Goal: Use online tool/utility: Utilize a website feature to perform a specific function

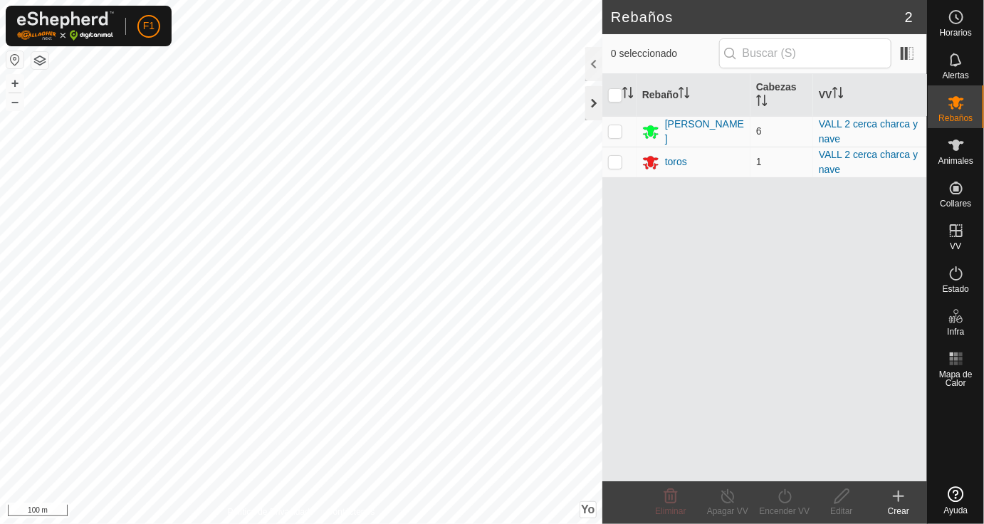
click at [596, 101] on div at bounding box center [593, 103] width 17 height 34
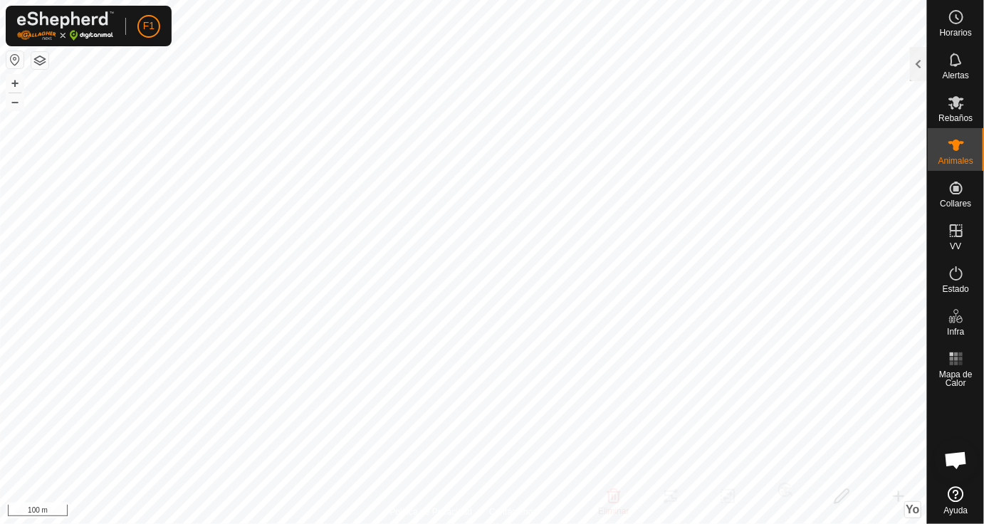
checkbox input "true"
click at [919, 69] on div at bounding box center [918, 64] width 17 height 34
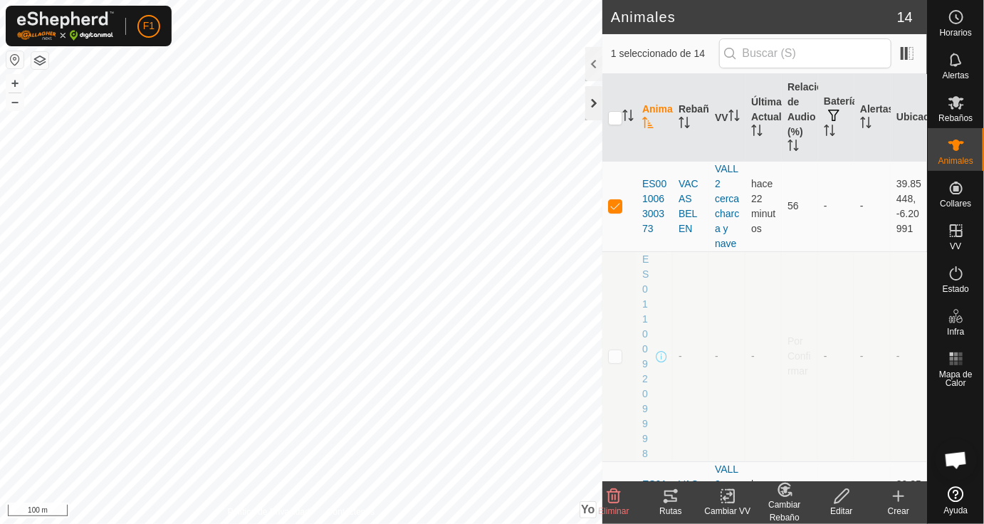
click at [595, 105] on div at bounding box center [593, 103] width 17 height 34
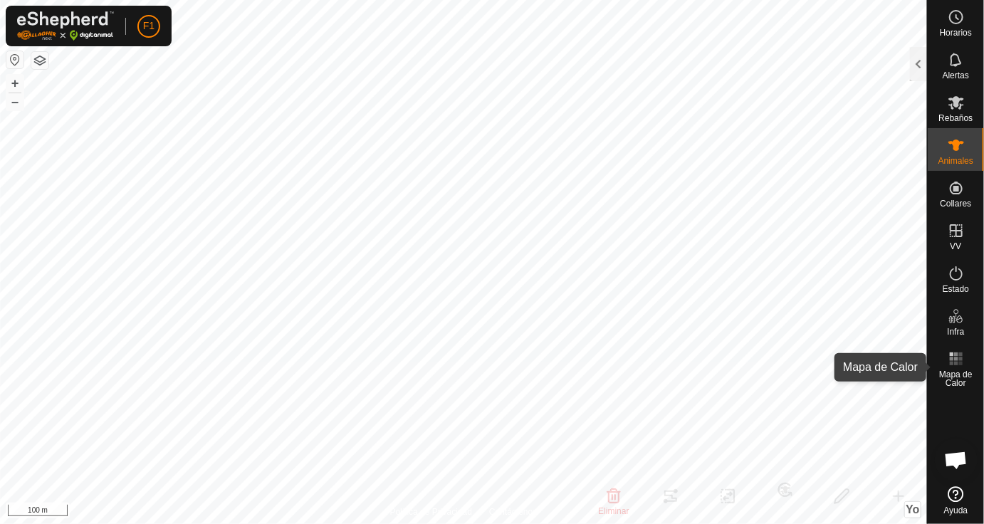
click at [954, 368] on es-heatmap-svg-icon at bounding box center [956, 358] width 26 height 23
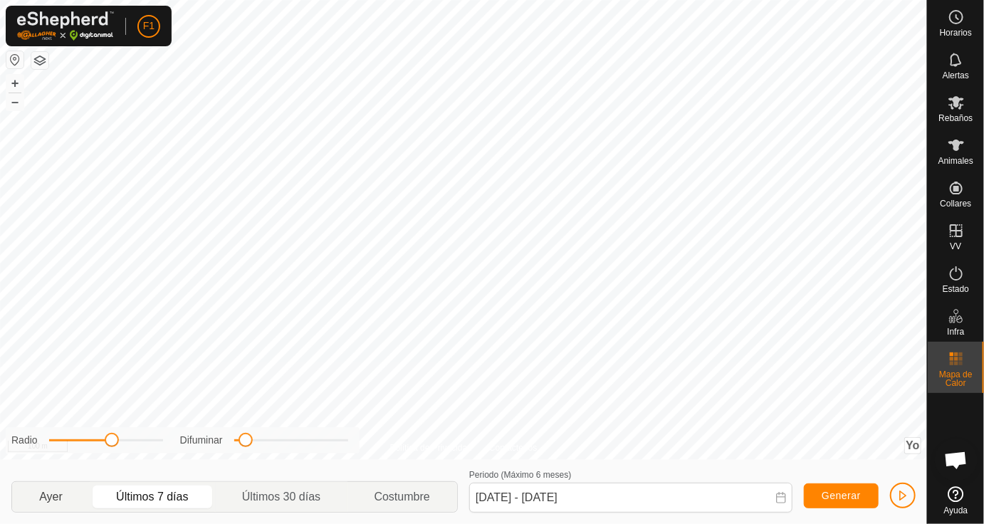
click at [46, 497] on p-togglebutton "Ayer" at bounding box center [51, 497] width 78 height 30
click at [851, 495] on span "Generar" at bounding box center [840, 495] width 39 height 11
click at [836, 495] on span "Generar" at bounding box center [840, 495] width 39 height 11
drag, startPoint x: 243, startPoint y: 440, endPoint x: 305, endPoint y: 443, distance: 61.3
click at [305, 443] on span at bounding box center [304, 440] width 14 height 14
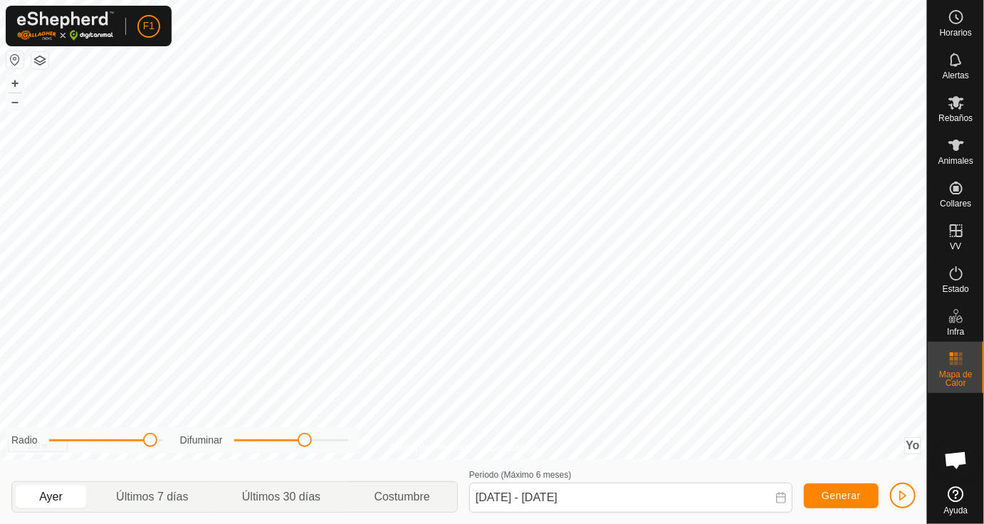
drag, startPoint x: 115, startPoint y: 440, endPoint x: 150, endPoint y: 444, distance: 35.8
click at [150, 444] on span at bounding box center [150, 440] width 14 height 14
click at [179, 496] on p-togglebutton "Últimos 7 días" at bounding box center [153, 497] width 126 height 30
type input "[DATE] - [DATE]"
click at [826, 495] on span "Generar" at bounding box center [840, 495] width 39 height 11
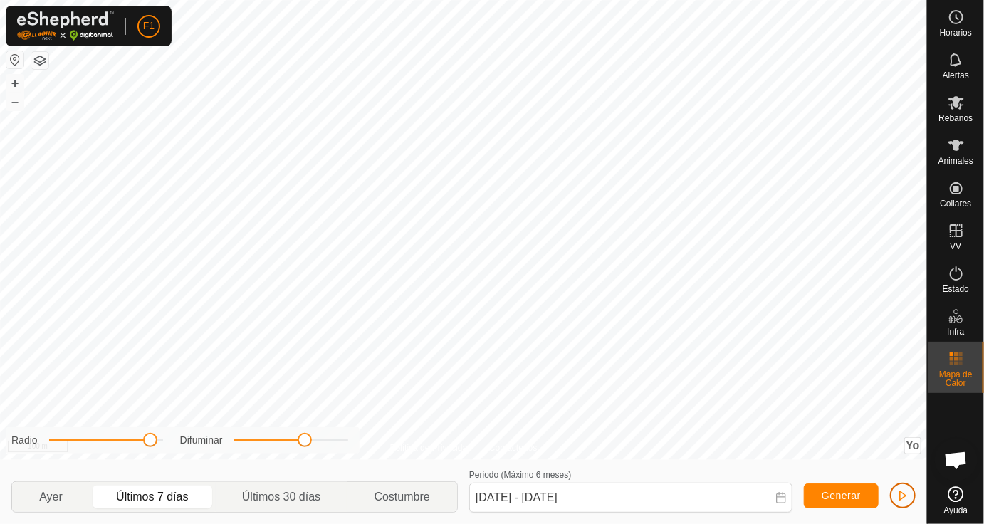
click at [905, 497] on span "button" at bounding box center [902, 495] width 11 height 11
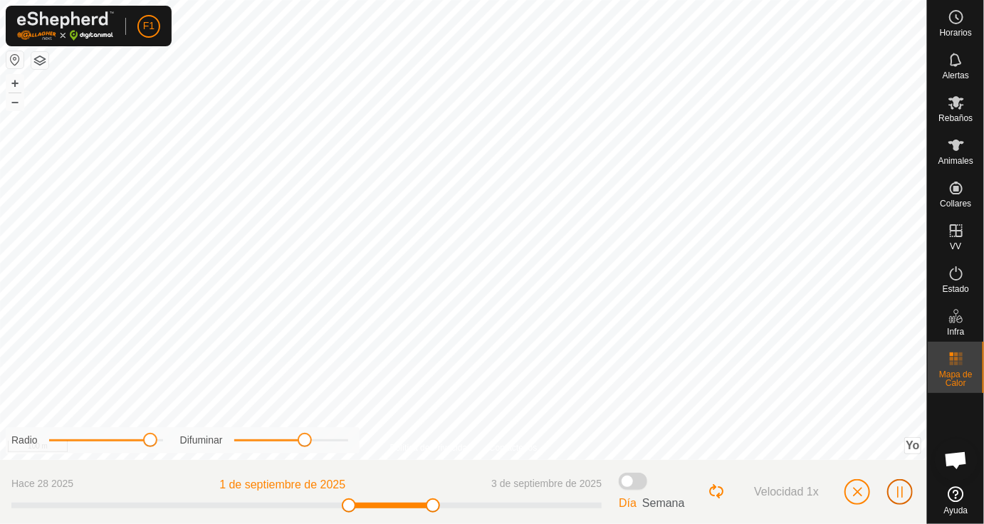
click at [898, 493] on span "button" at bounding box center [899, 491] width 11 height 11
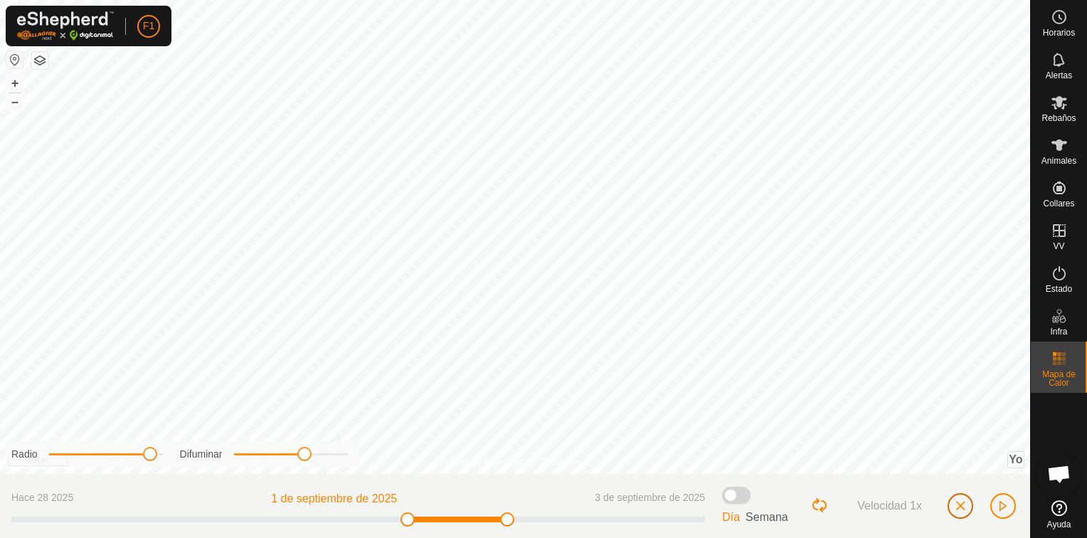
click at [962, 503] on span "button" at bounding box center [960, 505] width 11 height 11
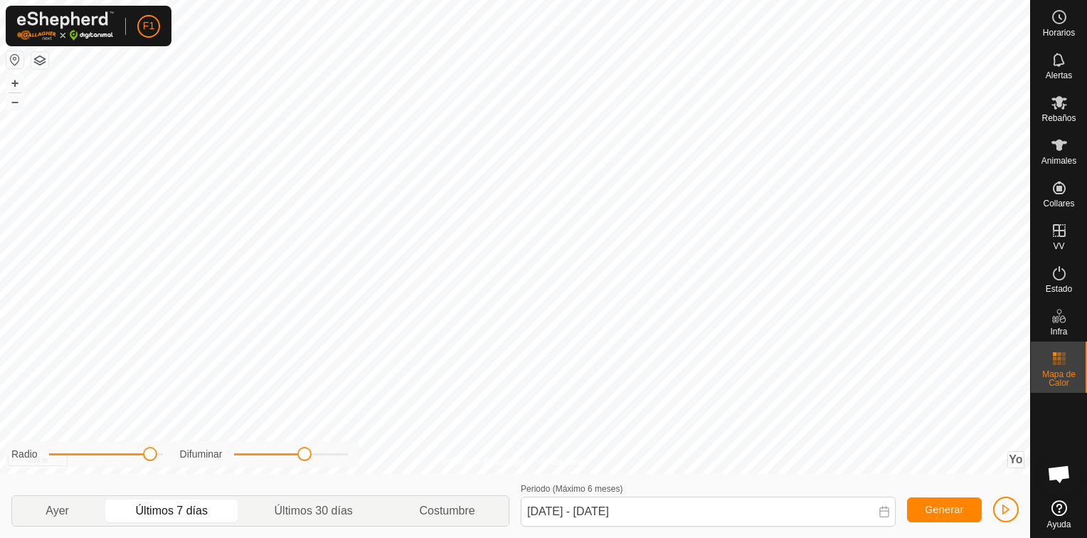
click at [180, 508] on p-togglebutton "Últimos 7 días" at bounding box center [171, 511] width 139 height 30
click at [51, 508] on p-togglebutton "Ayer" at bounding box center [57, 511] width 90 height 30
type input "[DATE] - [DATE]"
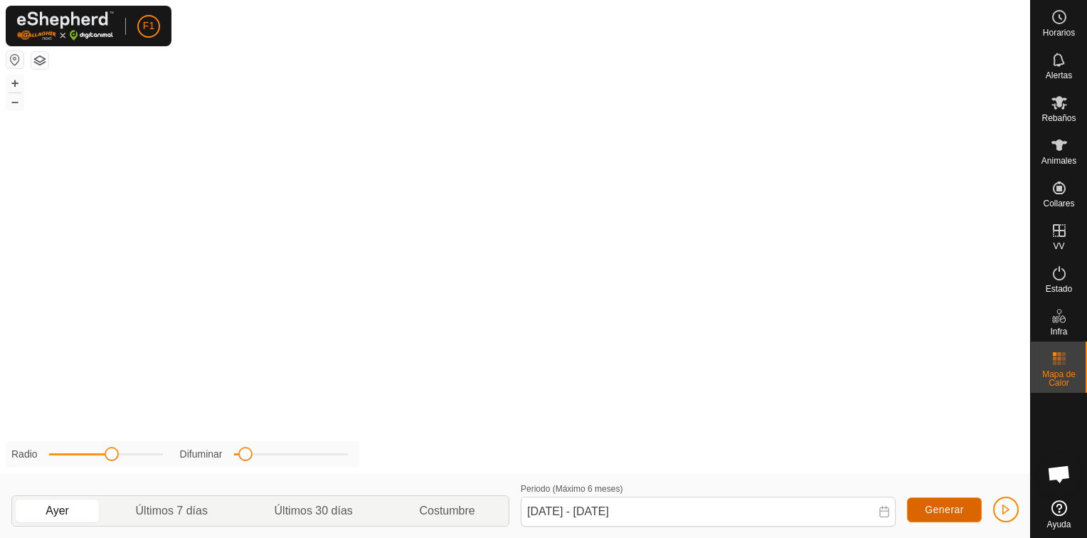
click at [955, 515] on span "Generar" at bounding box center [944, 509] width 39 height 11
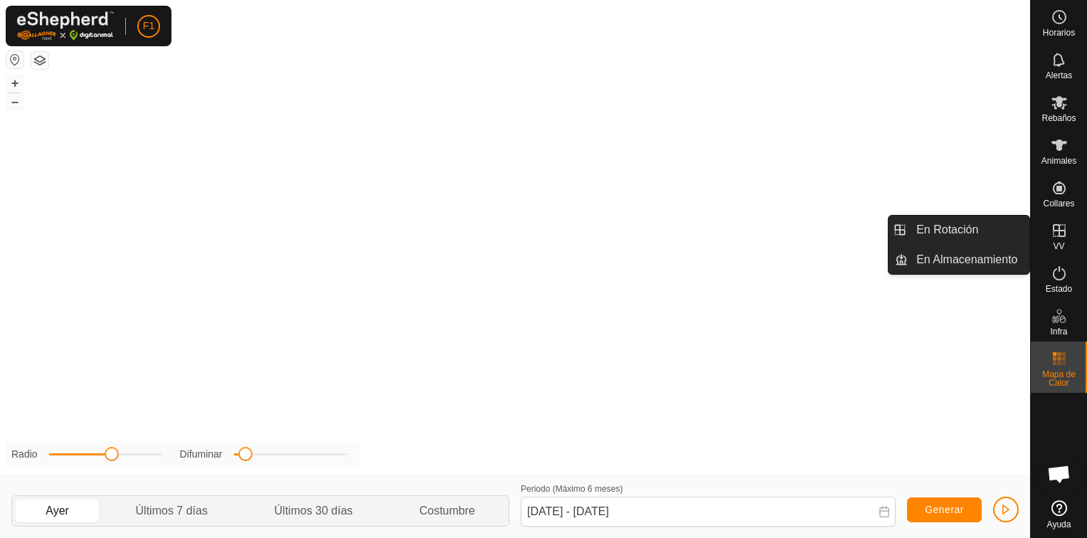
click at [1065, 233] on icon at bounding box center [1059, 230] width 17 height 17
click at [1001, 231] on link "En Rotación" at bounding box center [969, 230] width 122 height 28
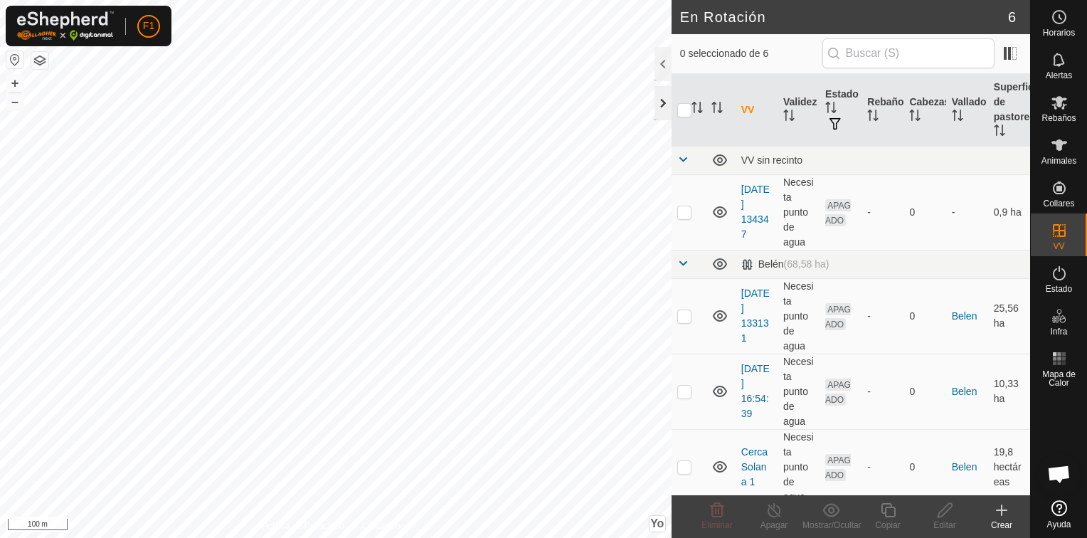
click at [666, 98] on div at bounding box center [663, 103] width 17 height 34
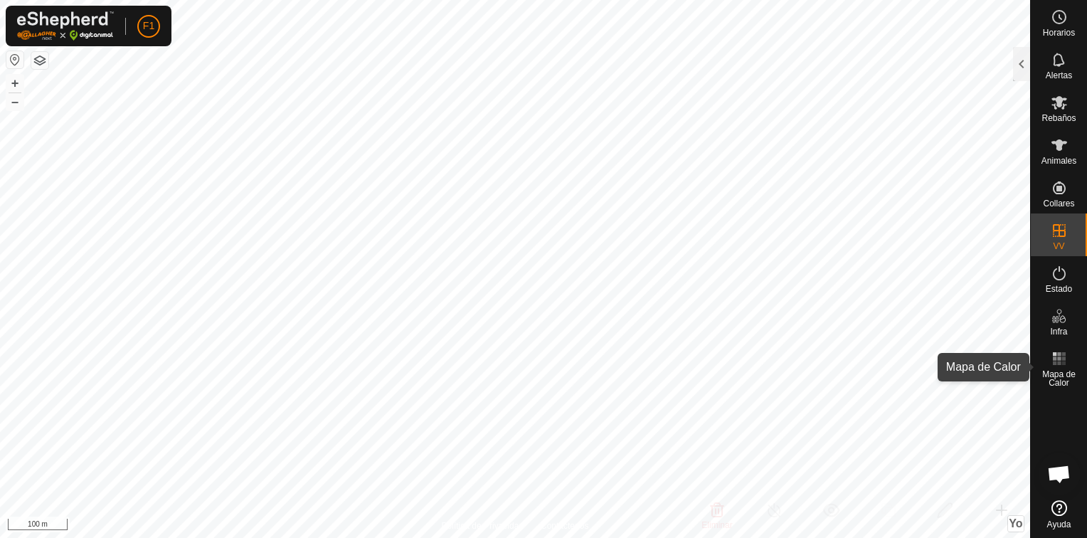
click at [1067, 366] on icon at bounding box center [1059, 358] width 17 height 17
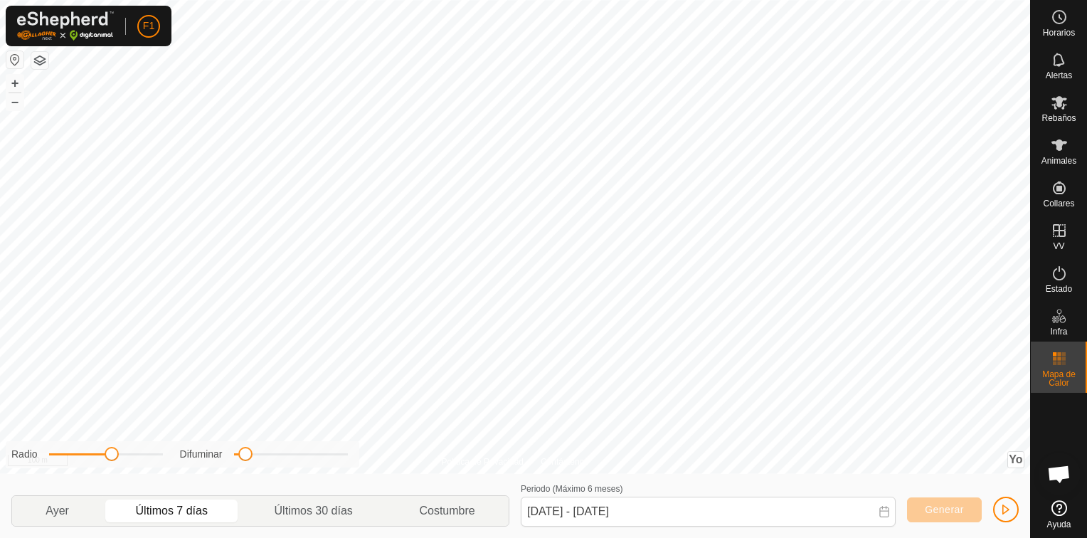
click at [157, 515] on p-togglebutton "Últimos 7 días" at bounding box center [171, 511] width 139 height 30
click at [169, 508] on p-togglebutton "Últimos 7 días" at bounding box center [171, 511] width 139 height 30
click at [58, 507] on p-togglebutton "Ayer" at bounding box center [57, 511] width 90 height 30
click at [939, 507] on span "Generar" at bounding box center [944, 509] width 39 height 11
click at [305, 509] on p-togglebutton "Últimos 30 días" at bounding box center [313, 511] width 145 height 30
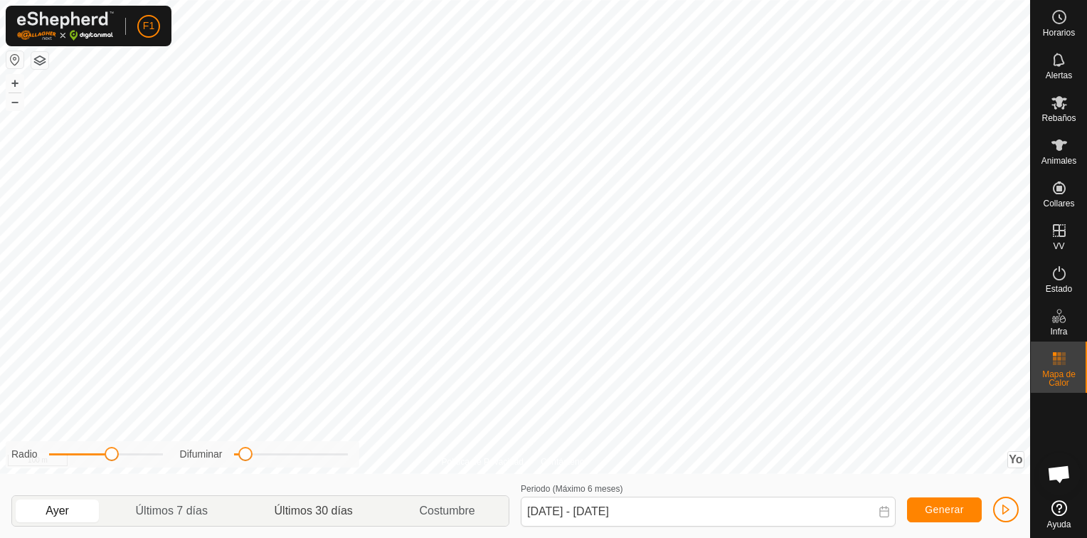
type input "[DATE] - [DATE]"
click at [305, 509] on p-togglebutton "Últimos 30 días" at bounding box center [313, 511] width 145 height 30
click at [947, 502] on button "Generar" at bounding box center [944, 509] width 75 height 25
click at [954, 514] on span "Generar" at bounding box center [944, 509] width 39 height 11
click at [436, 512] on p-togglebutton "Costumbre" at bounding box center [447, 511] width 122 height 30
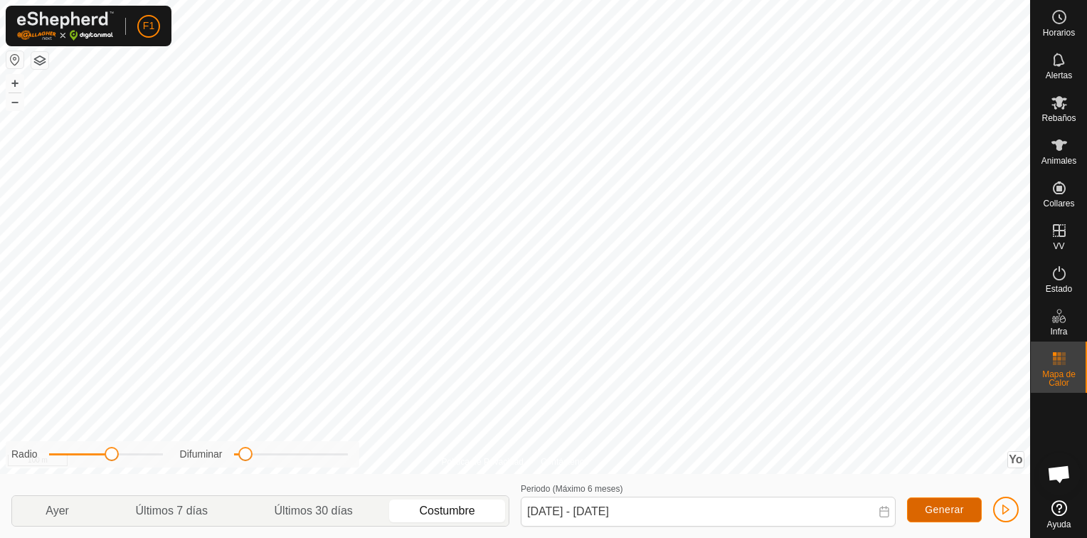
click at [942, 510] on span "Generar" at bounding box center [944, 509] width 39 height 11
click at [1059, 142] on icon at bounding box center [1060, 144] width 16 height 11
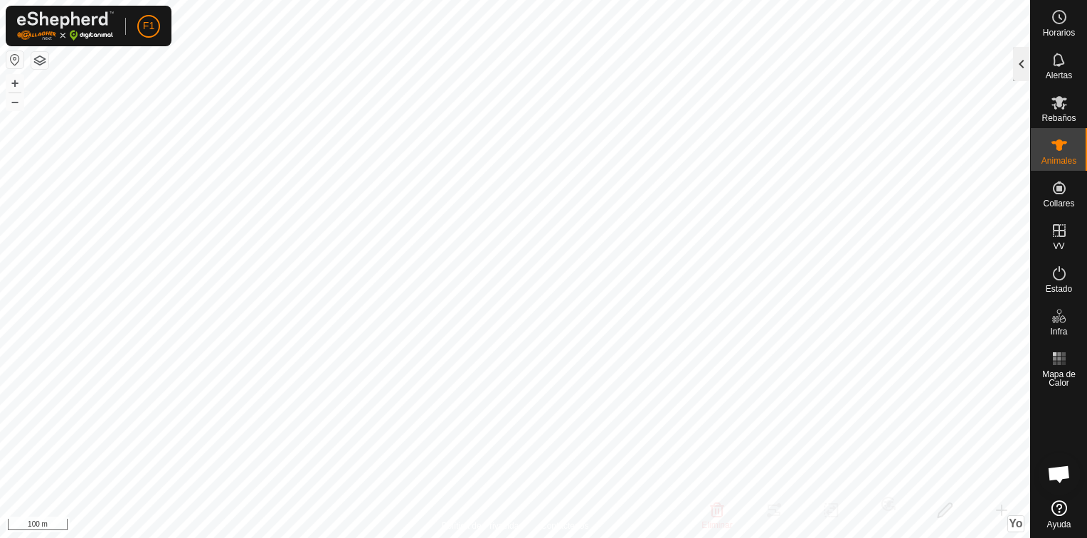
click at [1021, 64] on div at bounding box center [1021, 64] width 17 height 34
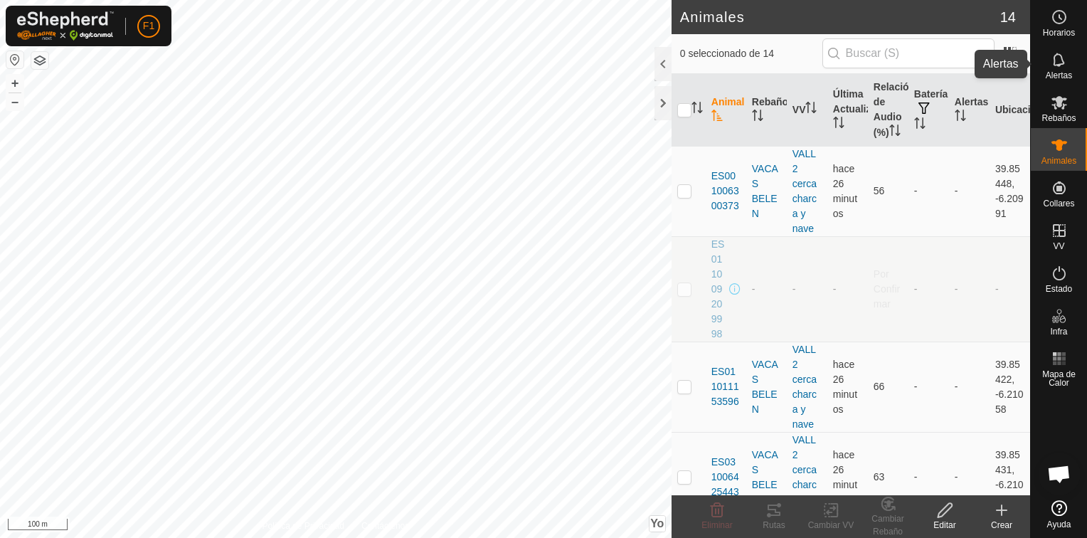
click at [1055, 65] on icon at bounding box center [1058, 60] width 11 height 14
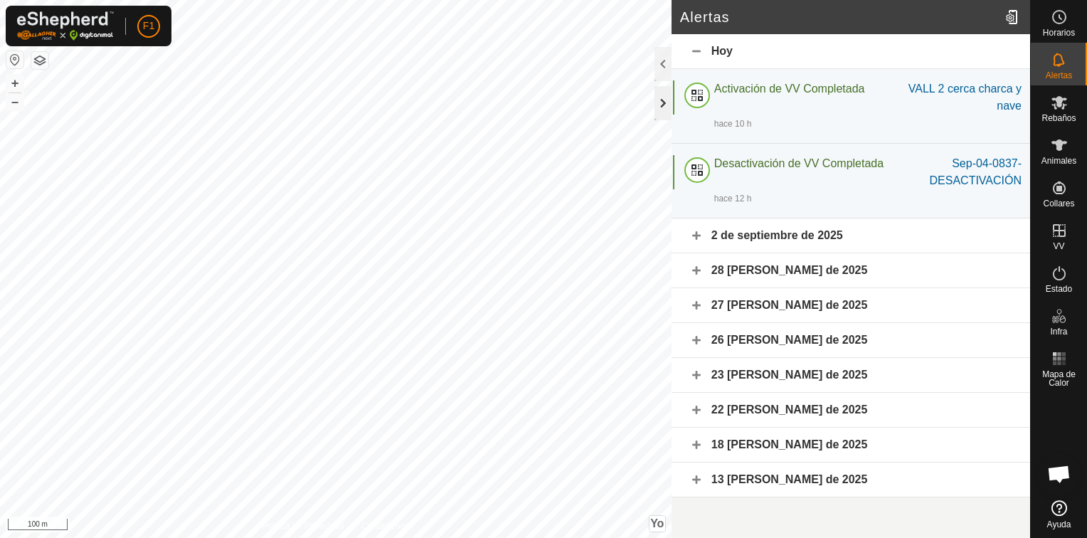
click at [664, 104] on div at bounding box center [663, 103] width 17 height 34
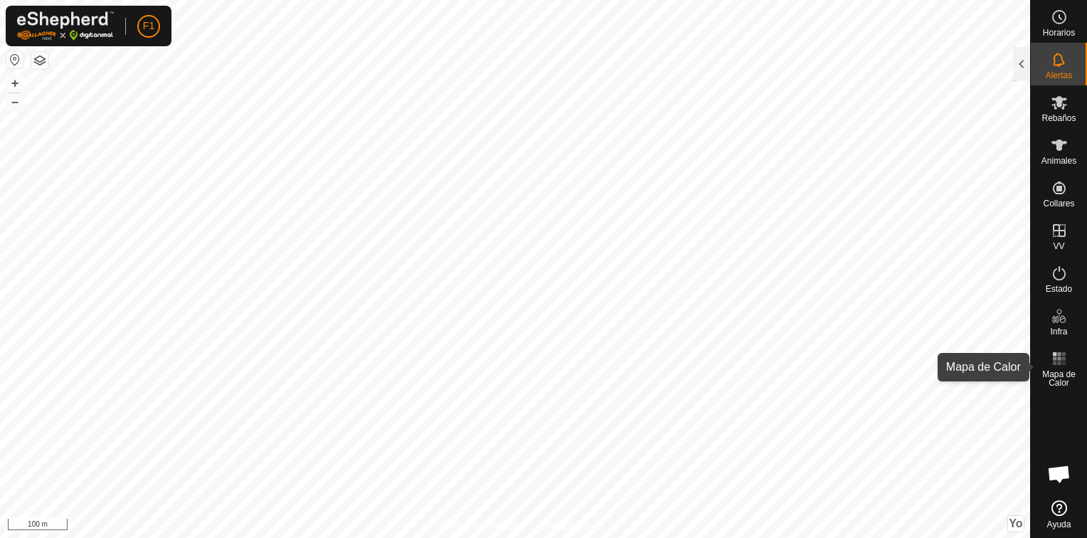
click at [1059, 373] on span "Mapa de Calor" at bounding box center [1059, 378] width 49 height 17
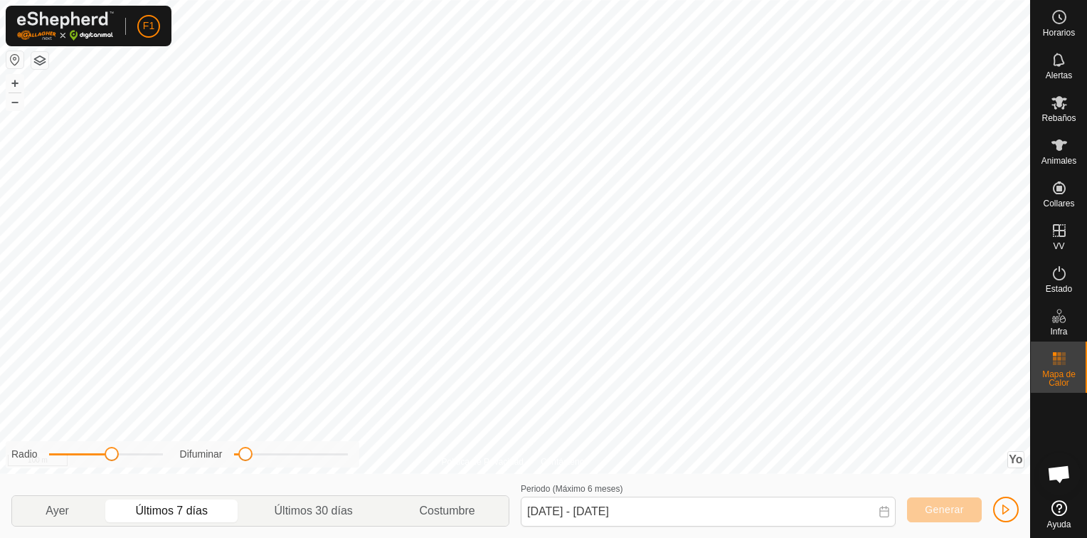
click at [884, 516] on icon at bounding box center [884, 511] width 11 height 11
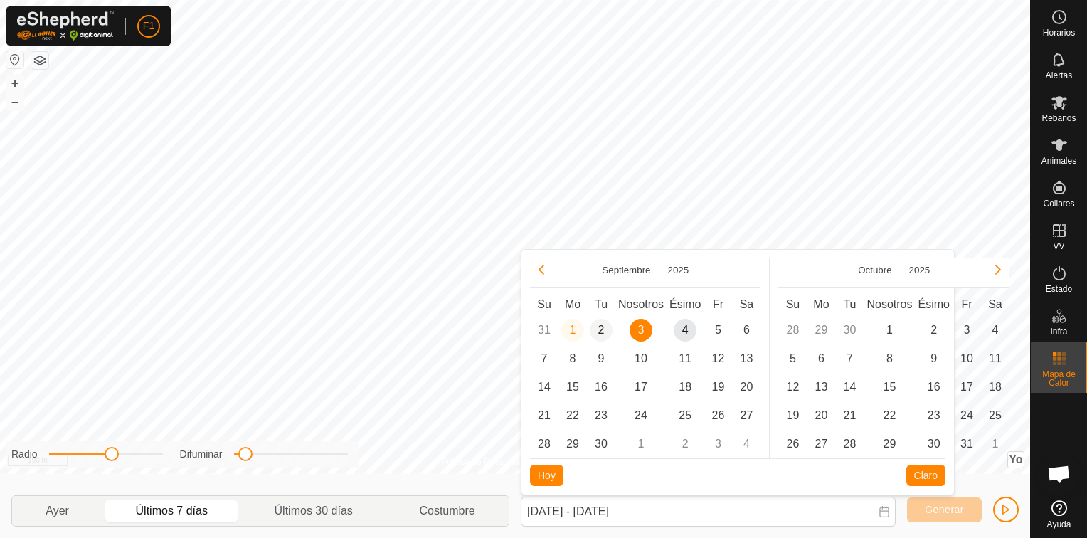
click at [600, 327] on span "2" at bounding box center [601, 330] width 23 height 23
type input "[DATE]"
click at [928, 476] on button "Claro" at bounding box center [926, 475] width 39 height 21
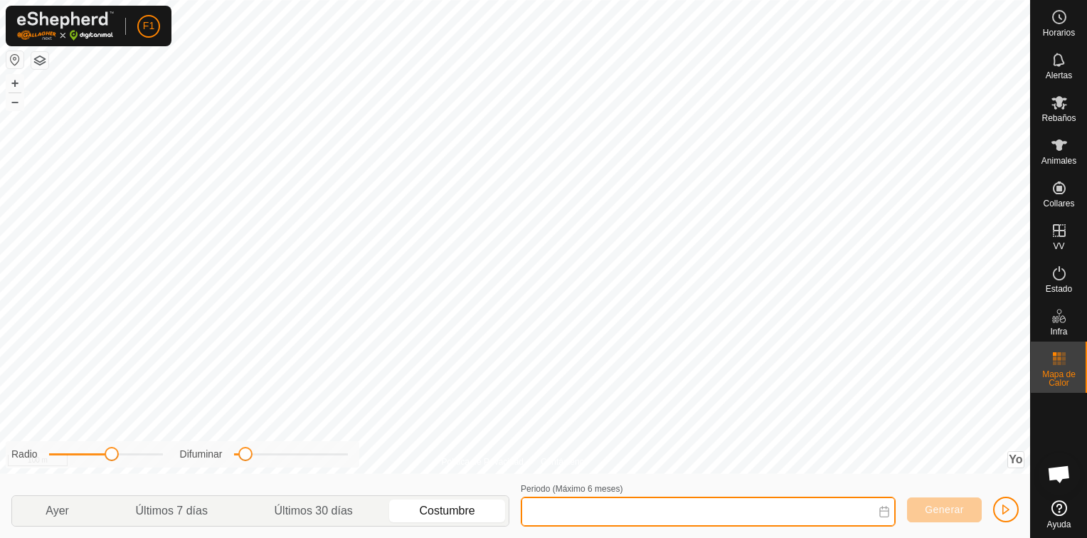
click at [744, 508] on input "Periodo (Máximo 6 meses)" at bounding box center [708, 512] width 375 height 30
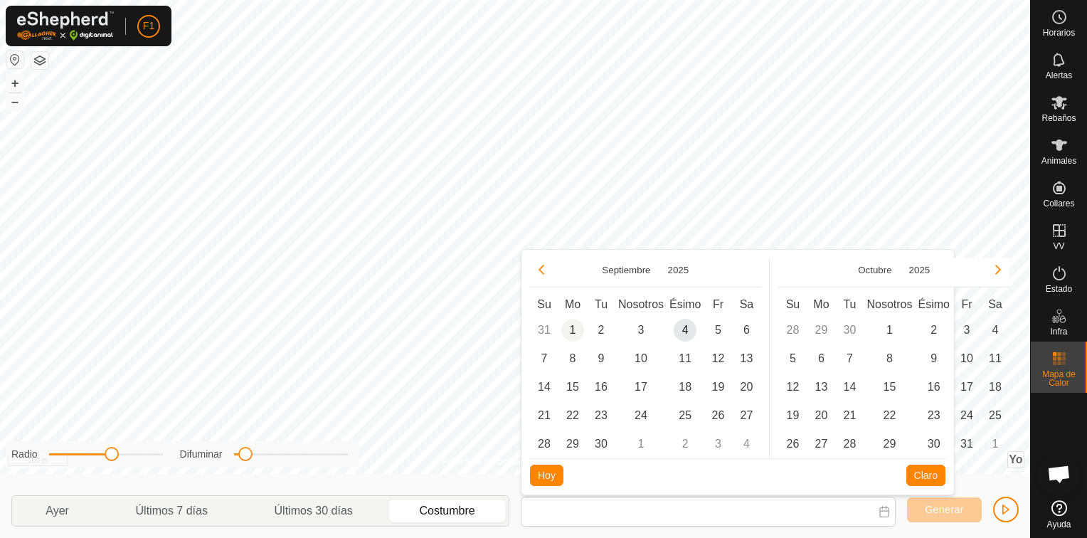
click at [574, 333] on span "1" at bounding box center [573, 330] width 23 height 23
click at [687, 330] on span "4" at bounding box center [685, 330] width 23 height 23
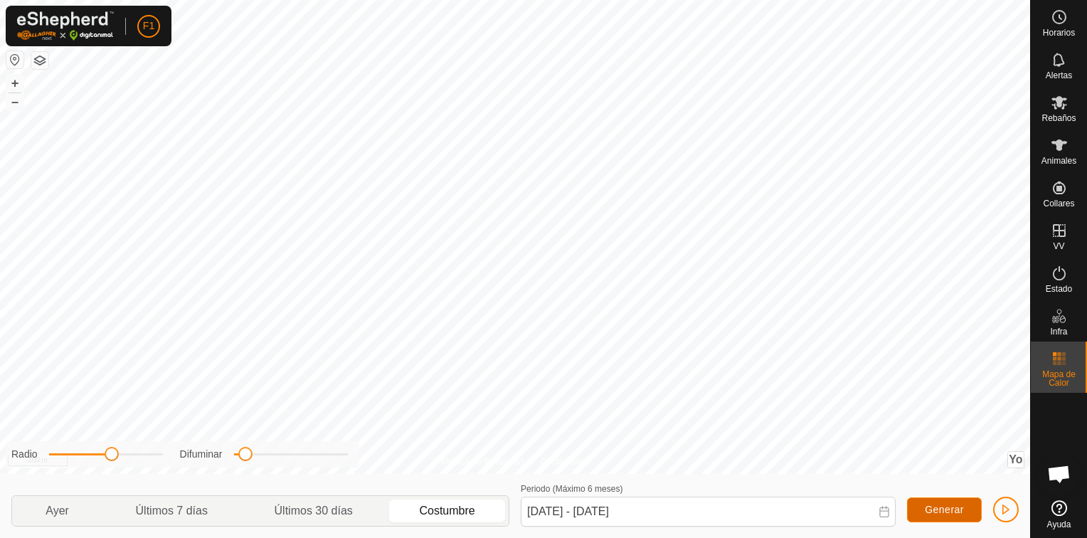
click at [931, 514] on span "Generar" at bounding box center [944, 509] width 39 height 11
click at [155, 510] on p-togglebutton "Últimos 7 días" at bounding box center [171, 511] width 139 height 30
type input "[DATE] - [DATE]"
